Goal: Information Seeking & Learning: Learn about a topic

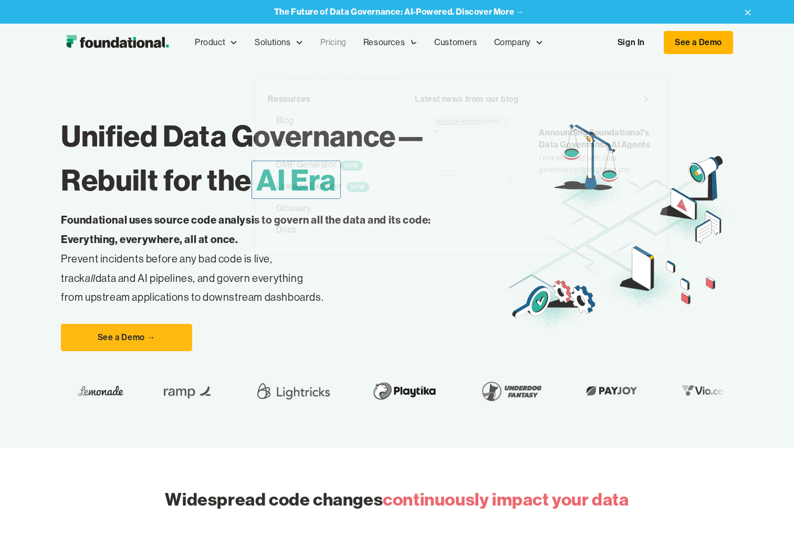
click at [336, 41] on link "Pricing" at bounding box center [333, 42] width 43 height 35
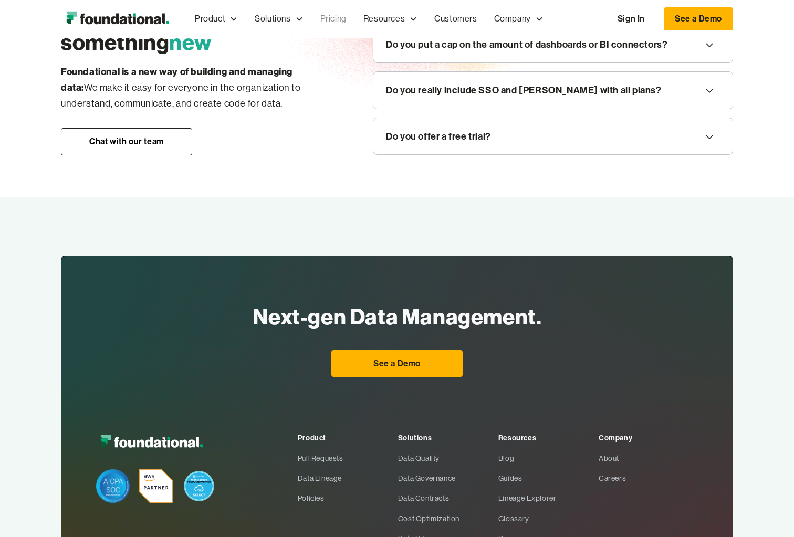
scroll to position [1392, 0]
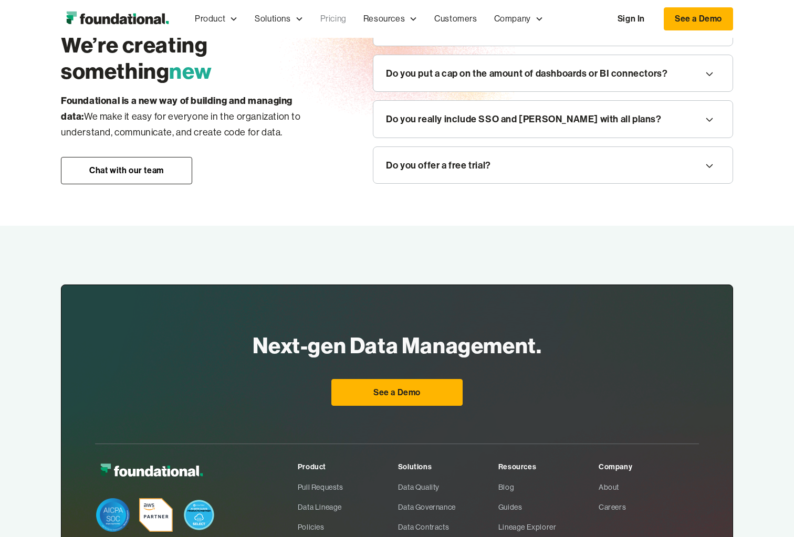
click at [624, 151] on div "Do you offer a free trial?" at bounding box center [552, 165] width 359 height 37
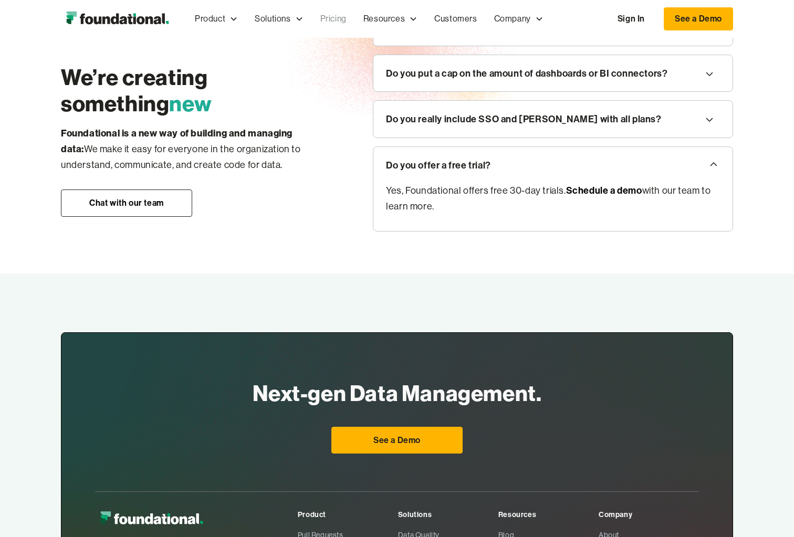
click at [624, 151] on div "Do you offer a free trial?" at bounding box center [552, 165] width 359 height 37
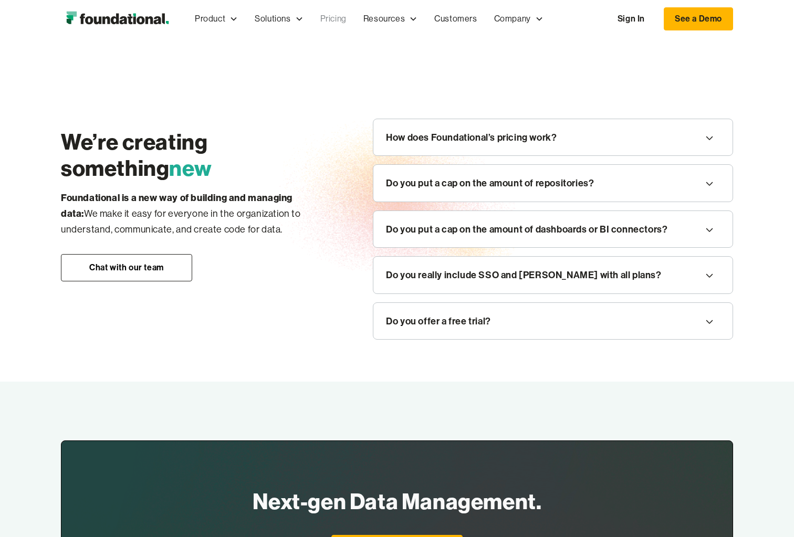
scroll to position [1237, 0]
click at [618, 147] on div "How does Foundational’s pricing work?" at bounding box center [552, 137] width 359 height 37
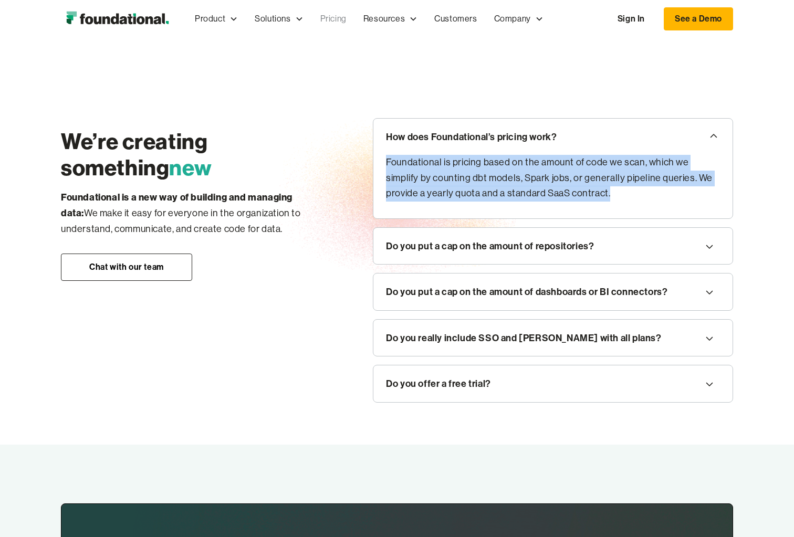
drag, startPoint x: 557, startPoint y: 150, endPoint x: 652, endPoint y: 206, distance: 109.9
click at [652, 206] on div "How does Foundational’s pricing work? Foundational is pricing based on the amou…" at bounding box center [553, 168] width 360 height 101
click at [688, 202] on div "Foundational is pricing based on the amount of code we scan, which we simplify …" at bounding box center [552, 187] width 359 height 64
drag, startPoint x: 688, startPoint y: 202, endPoint x: 700, endPoint y: 141, distance: 62.0
click at [700, 141] on div "How does Foundational’s pricing work? Foundational is pricing based on the amou…" at bounding box center [553, 168] width 360 height 101
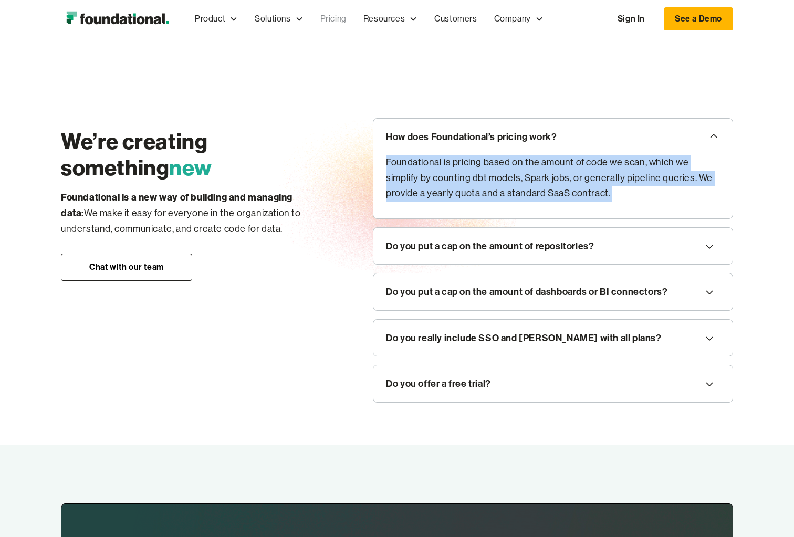
click at [757, 185] on div "We’re creating something new Foundational is a new way of building and managing…" at bounding box center [397, 260] width 794 height 368
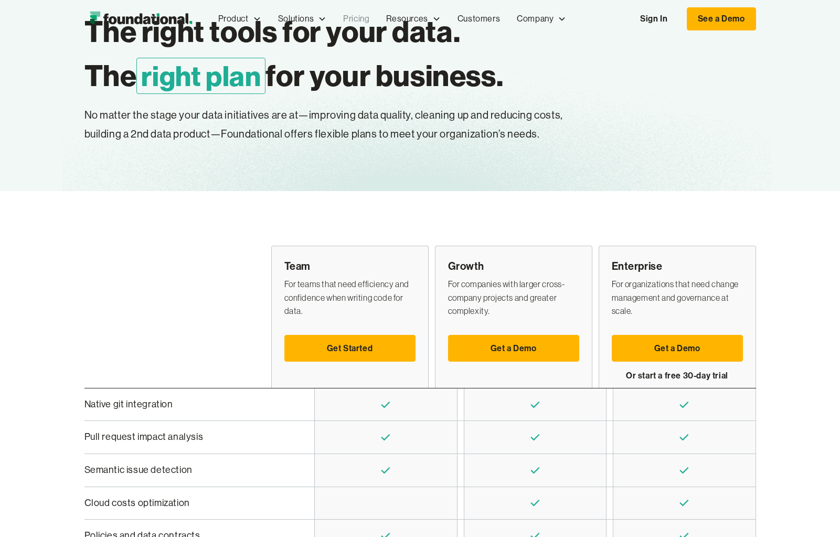
scroll to position [0, 0]
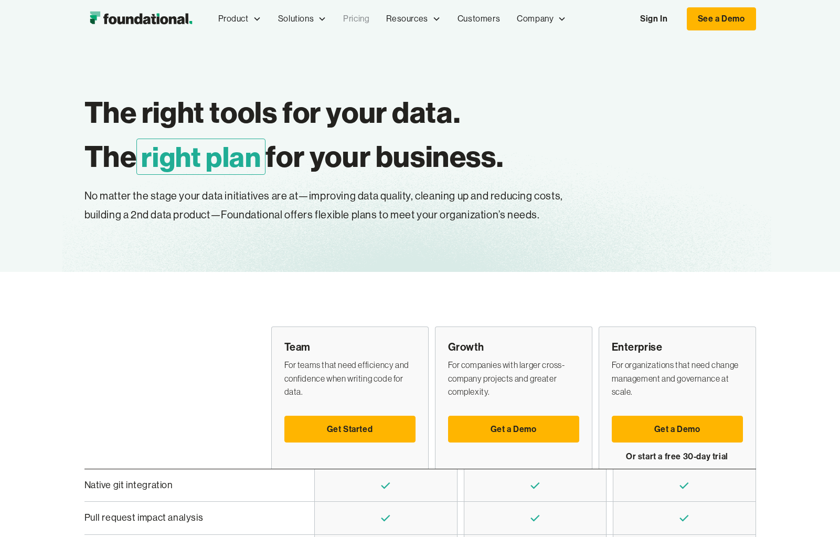
click at [136, 18] on img "home" at bounding box center [140, 18] width 113 height 21
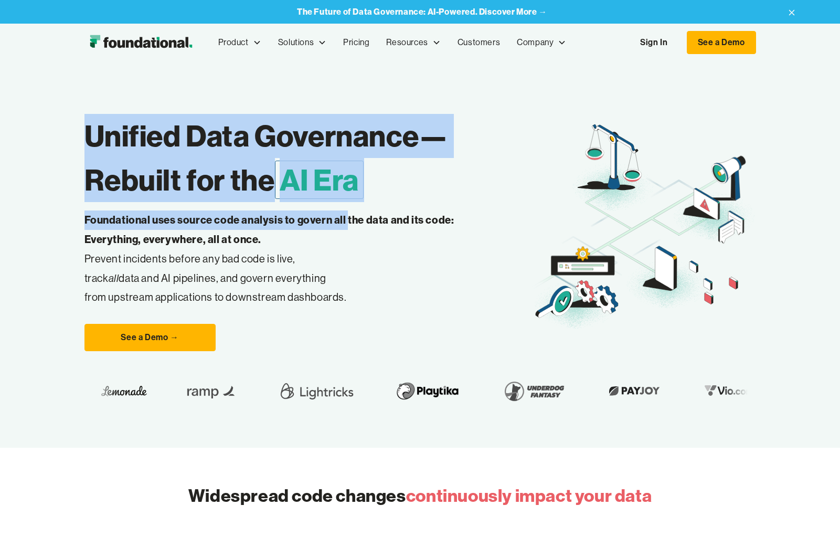
drag, startPoint x: 330, startPoint y: 99, endPoint x: 347, endPoint y: 227, distance: 128.8
click at [347, 227] on div "Unified Data Governance— Rebuilt for the AI Era Foundational uses source code a…" at bounding box center [420, 254] width 672 height 386
click at [379, 280] on p "Foundational uses source code analysis to govern all the data and its code: Eve…" at bounding box center [285, 258] width 403 height 97
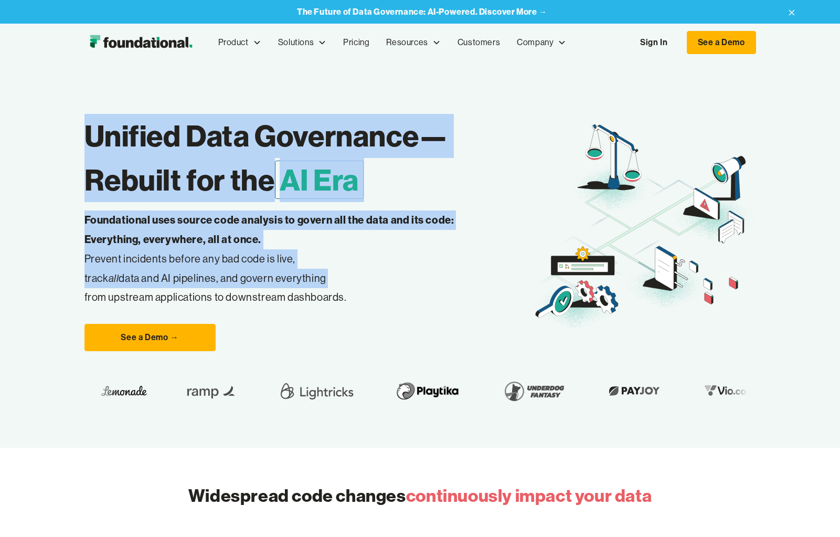
drag, startPoint x: 379, startPoint y: 280, endPoint x: 401, endPoint y: 113, distance: 168.4
click at [401, 113] on div "Unified Data Governance— Rebuilt for the AI Era Foundational uses source code a…" at bounding box center [308, 227] width 448 height 248
click at [399, 109] on div "Unified Data Governance— Rebuilt for the AI Era Foundational uses source code a…" at bounding box center [308, 227] width 448 height 248
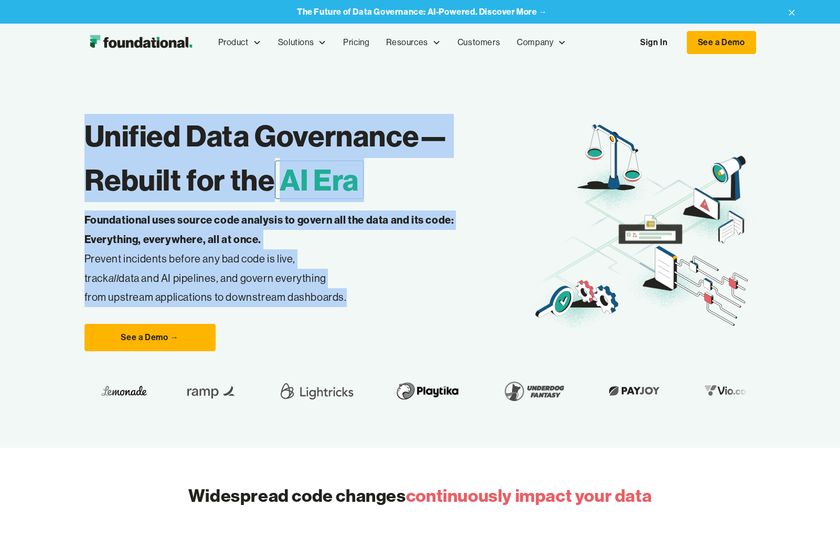
drag, startPoint x: 379, startPoint y: 86, endPoint x: 382, endPoint y: 303, distance: 216.8
click at [382, 303] on div "Unified Data Governance— Rebuilt for the AI Era Foundational uses source code a…" at bounding box center [420, 254] width 672 height 386
click at [410, 300] on p "Foundational uses source code analysis to govern all the data and its code: Eve…" at bounding box center [285, 258] width 403 height 97
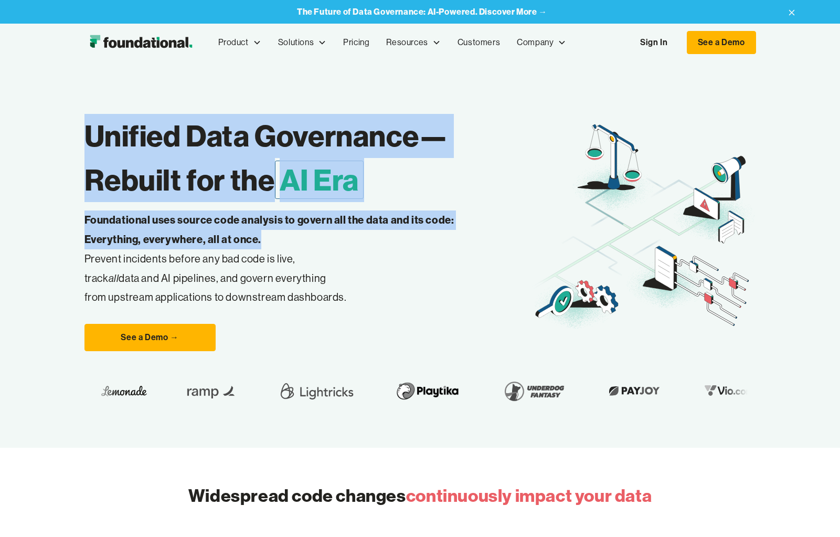
drag, startPoint x: 414, startPoint y: 246, endPoint x: 430, endPoint y: 98, distance: 148.9
click at [426, 96] on div "Unified Data Governance— Rebuilt for the AI Era Foundational uses source code a…" at bounding box center [420, 254] width 672 height 386
click at [441, 102] on div "Unified Data Governance— Rebuilt for the AI Era Foundational uses source code a…" at bounding box center [420, 254] width 672 height 386
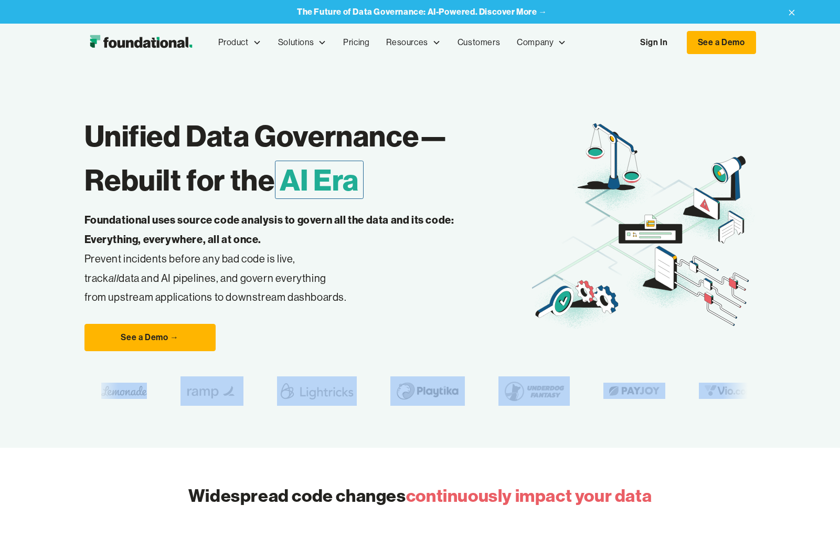
drag, startPoint x: 553, startPoint y: 108, endPoint x: 603, endPoint y: 390, distance: 287.3
click at [603, 390] on div "Unified Data Governance— Rebuilt for the AI Era Foundational uses source code a…" at bounding box center [420, 254] width 672 height 386
click at [734, 377] on div at bounding box center [740, 390] width 34 height 29
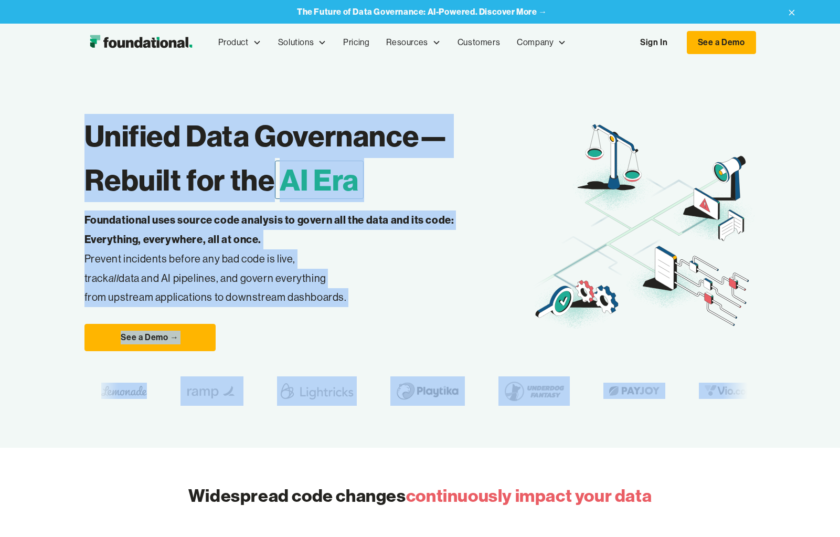
drag, startPoint x: 735, startPoint y: 397, endPoint x: 281, endPoint y: 102, distance: 541.5
click at [281, 102] on div "Unified Data Governance— Rebuilt for the AI Era Foundational uses source code a…" at bounding box center [420, 254] width 672 height 386
click at [327, 96] on div "Unified Data Governance— Rebuilt for the AI Era Foundational uses source code a…" at bounding box center [420, 254] width 672 height 386
